Goal: Task Accomplishment & Management: Use online tool/utility

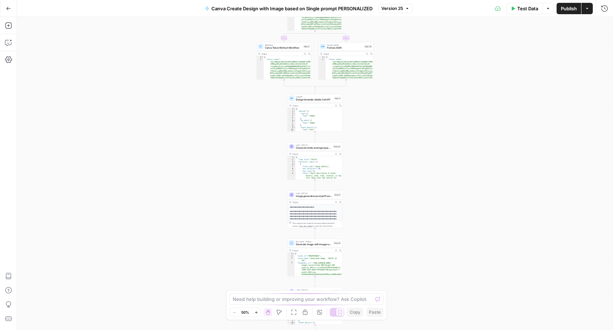
click at [9, 7] on icon "button" at bounding box center [8, 8] width 5 height 5
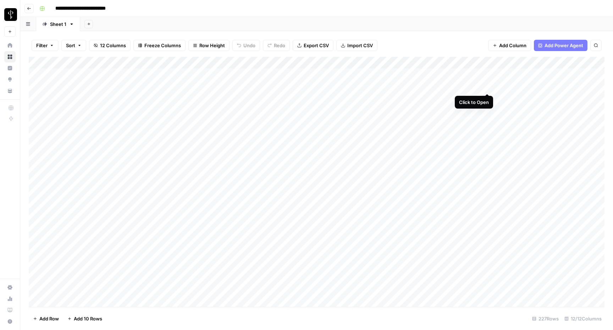
click at [485, 84] on div "Add Column" at bounding box center [317, 182] width 576 height 250
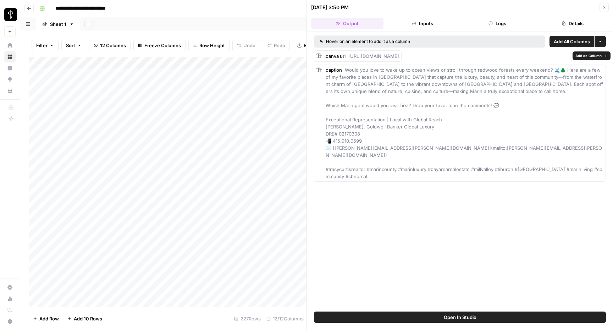
drag, startPoint x: 412, startPoint y: 62, endPoint x: 350, endPoint y: 54, distance: 62.9
click at [349, 55] on div "canva url [URL][DOMAIN_NAME]" at bounding box center [362, 56] width 73 height 7
copy span "[URL][DOMAIN_NAME]"
